Goal: Task Accomplishment & Management: Use online tool/utility

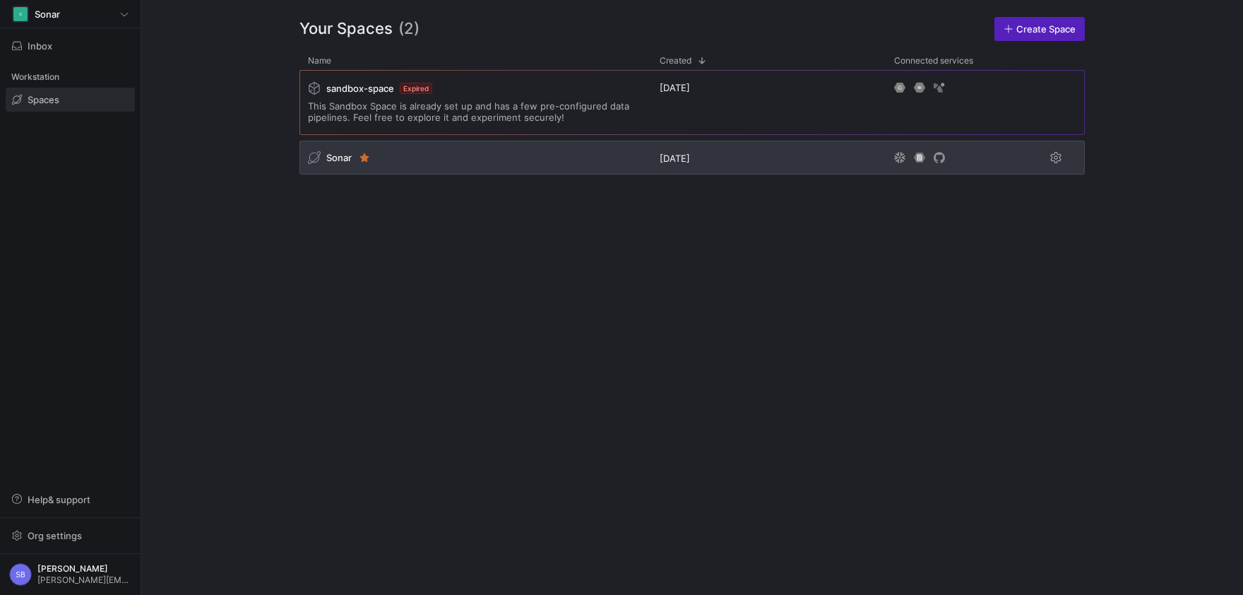
click at [344, 156] on span "Sonar" at bounding box center [338, 157] width 25 height 11
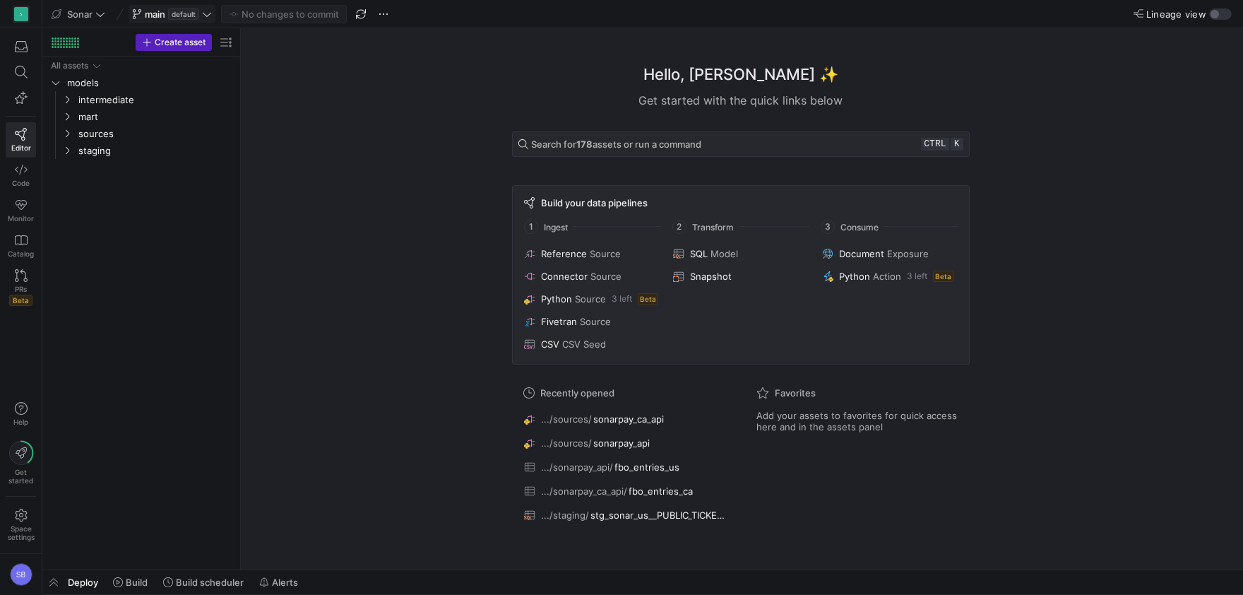
click at [206, 19] on span "main default" at bounding box center [172, 13] width 80 height 11
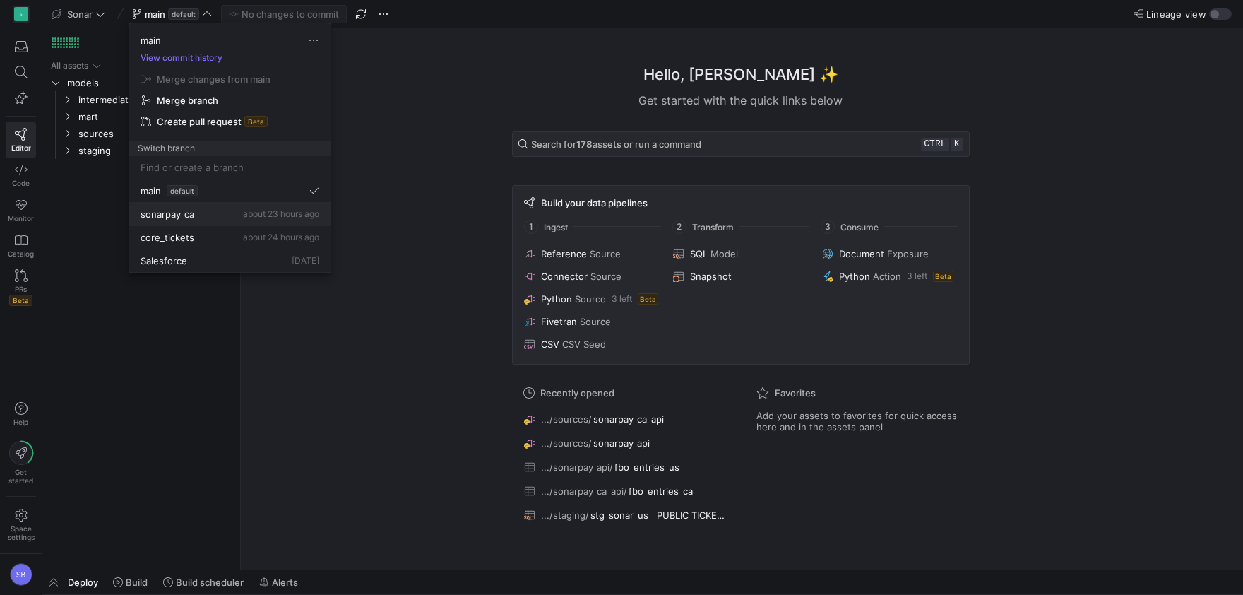
click at [197, 215] on div "sonarpay_ca about 23 hours ago" at bounding box center [230, 213] width 179 height 11
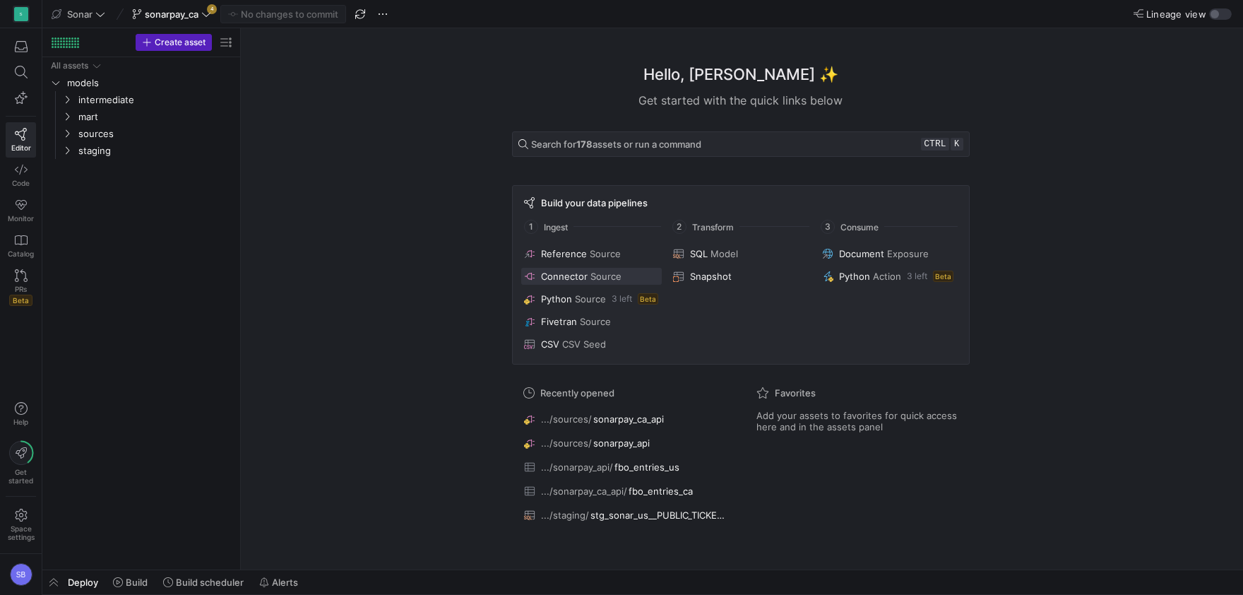
click at [593, 278] on span "Source" at bounding box center [605, 275] width 31 height 11
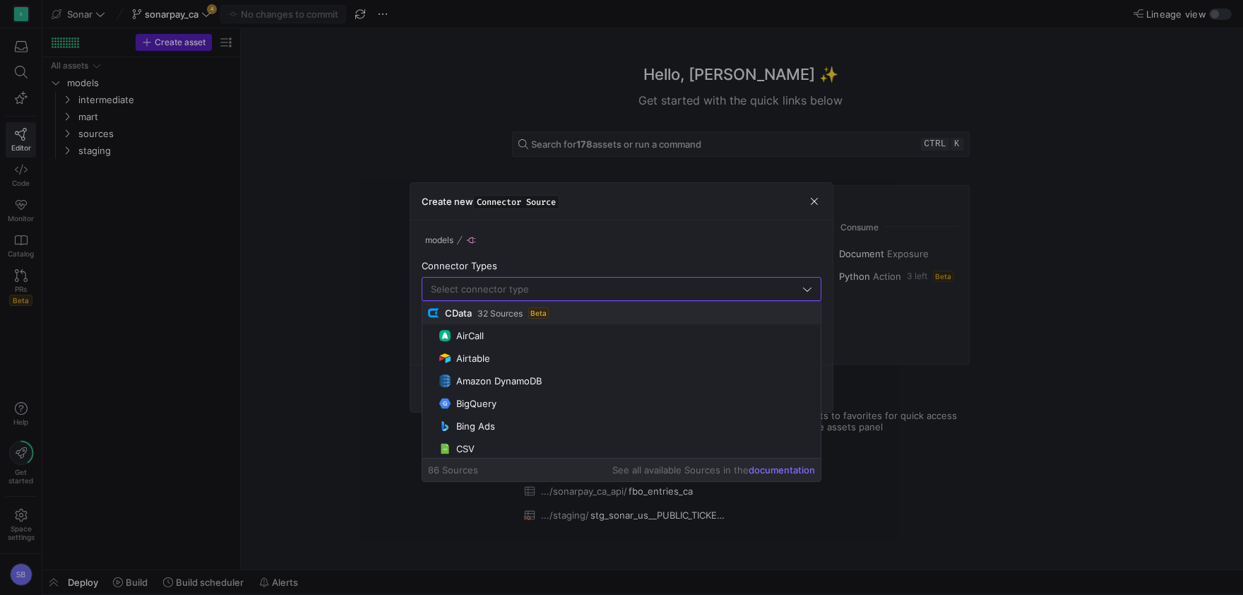
click at [497, 314] on span "32 Sources" at bounding box center [499, 314] width 45 height 10
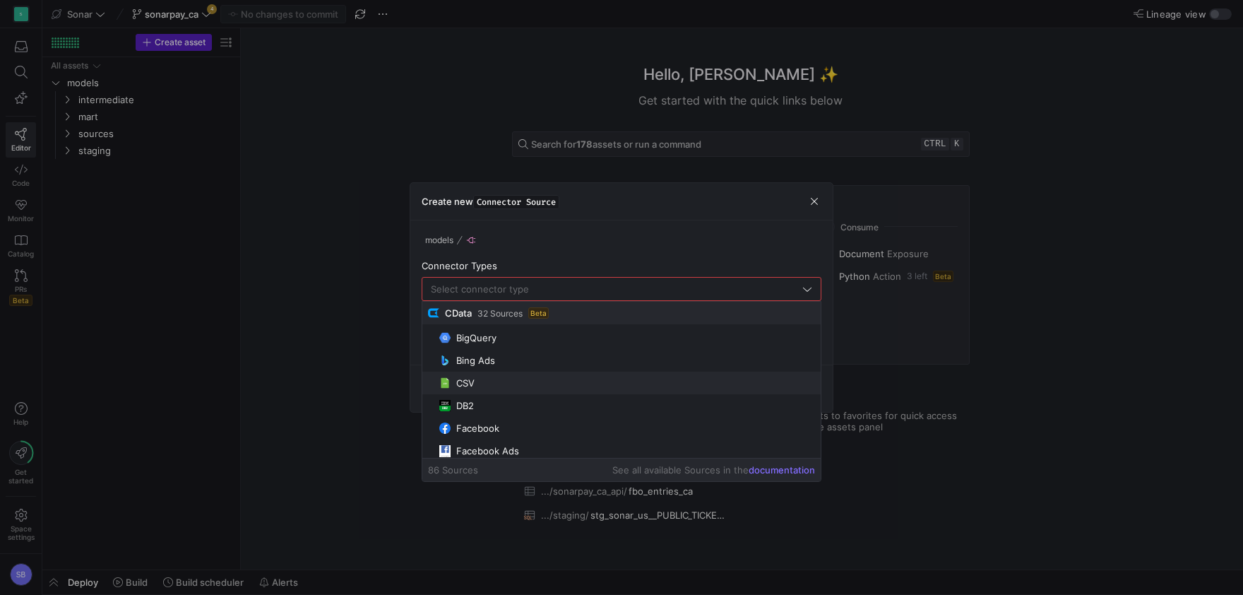
click at [517, 379] on span "CSV" at bounding box center [626, 382] width 375 height 11
type input "CSV"
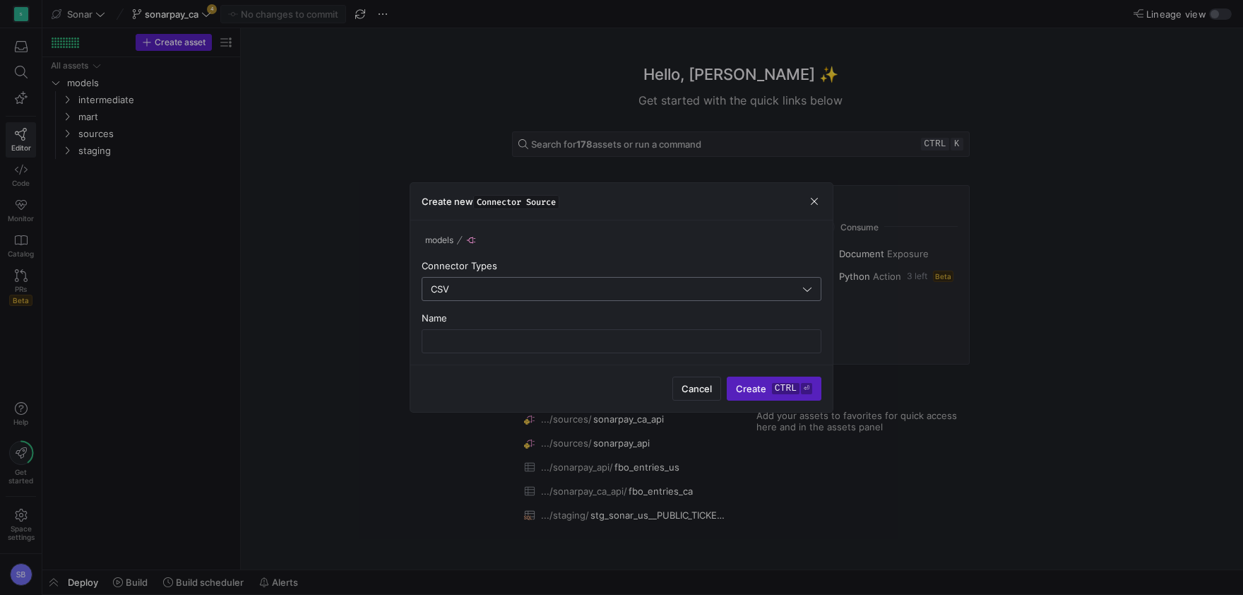
click at [507, 290] on input "CSV" at bounding box center [615, 288] width 369 height 11
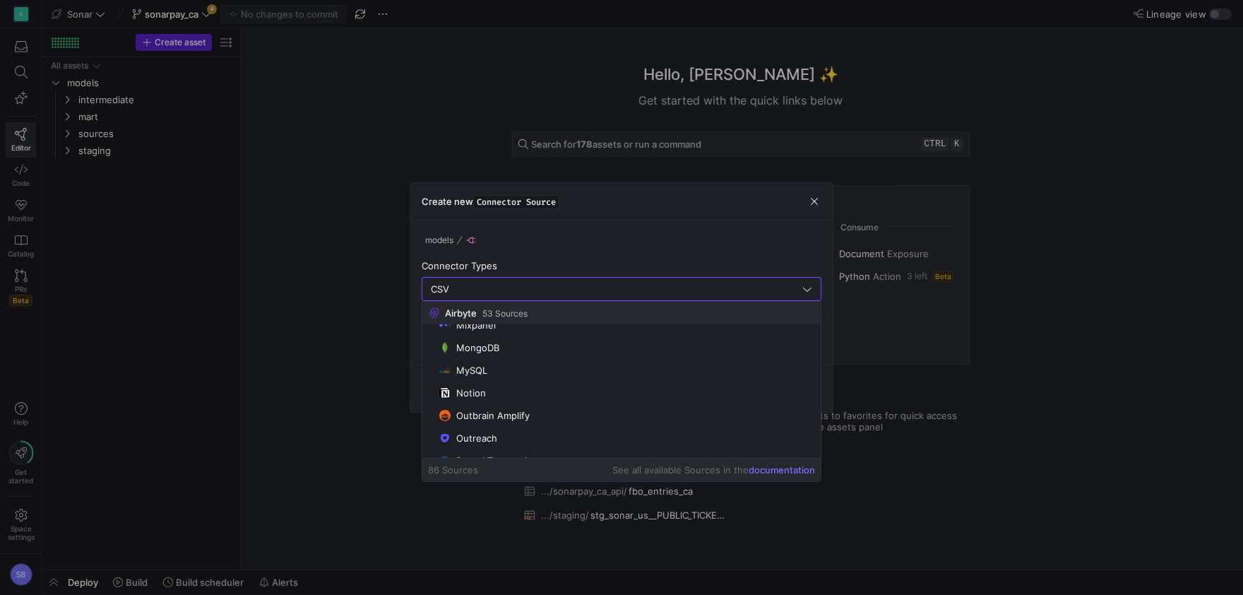
scroll to position [1328, 0]
click at [346, 13] on div at bounding box center [621, 297] width 1243 height 595
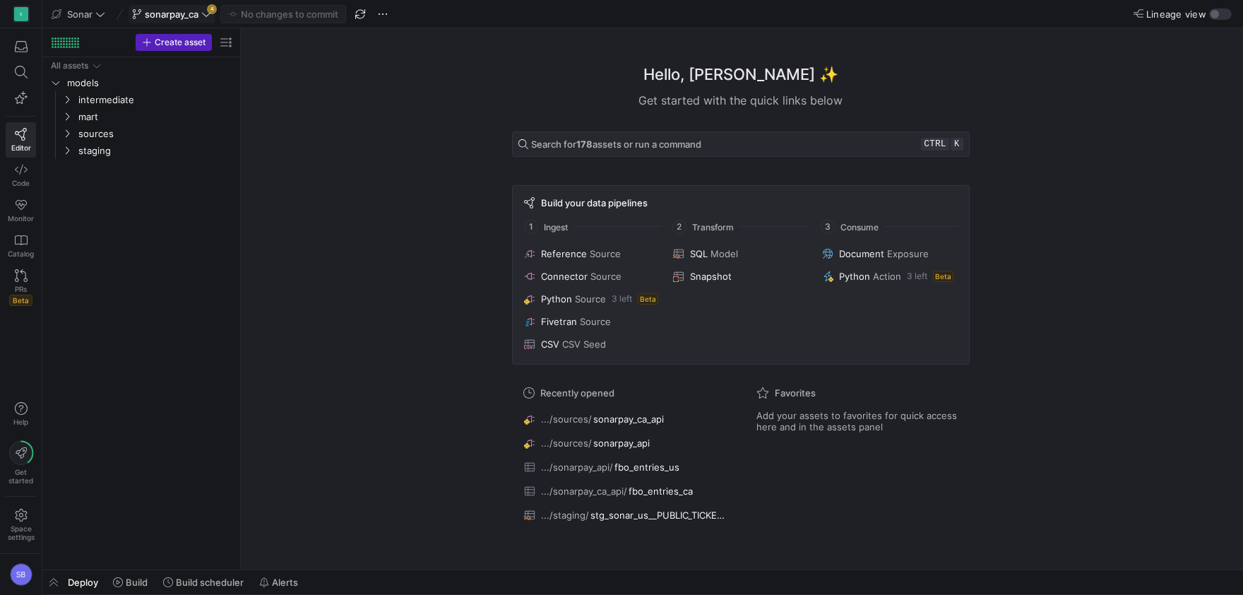
click at [207, 15] on icon at bounding box center [206, 14] width 10 height 10
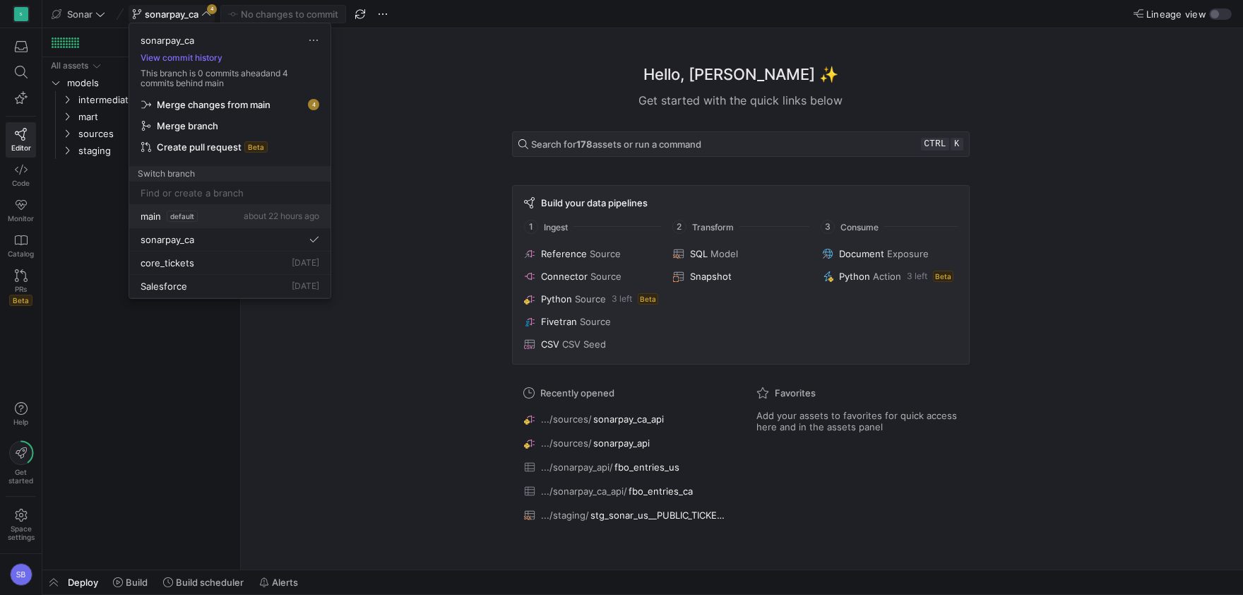
click at [215, 214] on div "main default about 22 hours ago" at bounding box center [230, 215] width 179 height 11
